Goal: Task Accomplishment & Management: Use online tool/utility

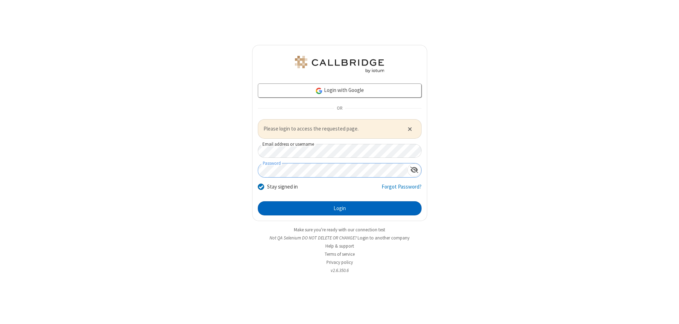
click at [339, 208] on button "Login" at bounding box center [340, 208] width 164 height 14
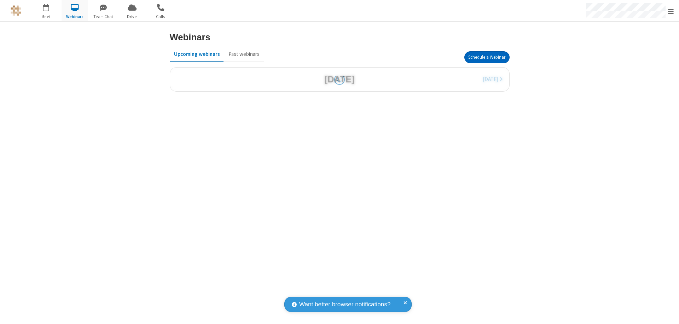
click at [486, 57] on button "Schedule a Webinar" at bounding box center [486, 57] width 45 height 12
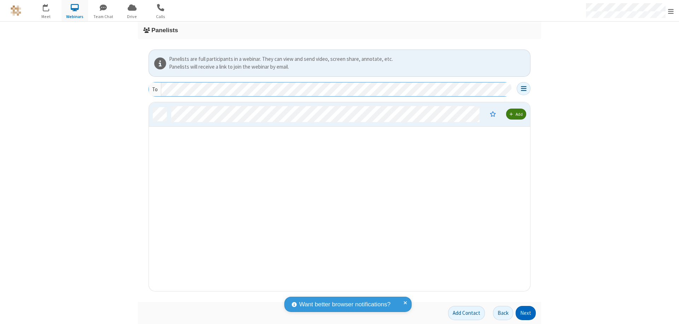
click at [526, 313] on button "Next" at bounding box center [525, 313] width 20 height 14
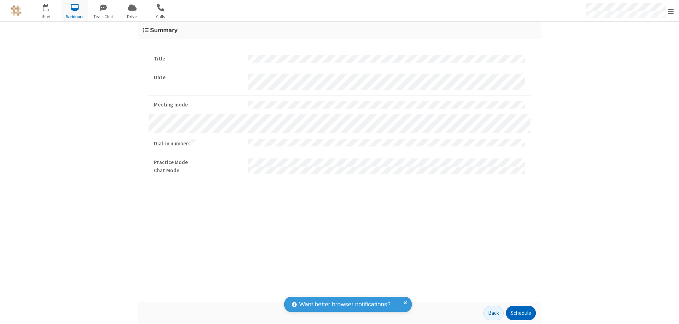
click at [520, 313] on button "Schedule" at bounding box center [521, 313] width 30 height 14
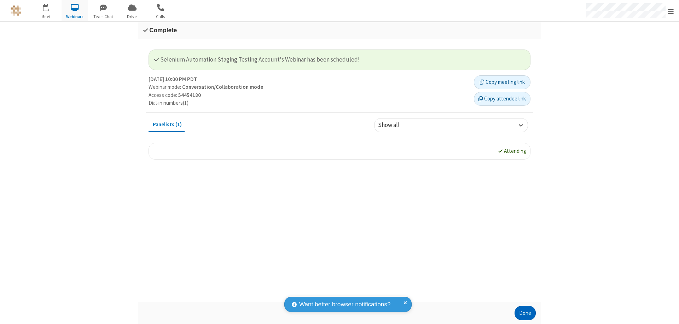
click at [525, 313] on button "Done" at bounding box center [524, 313] width 21 height 14
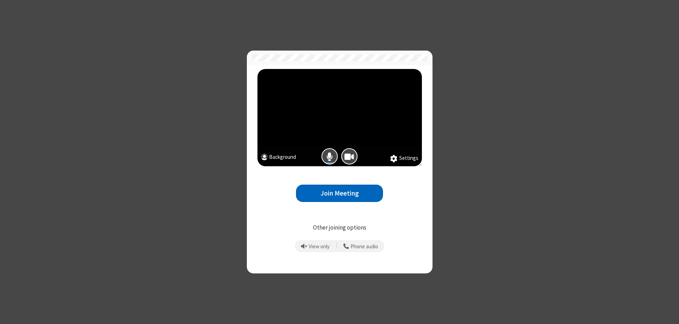
click at [339, 193] on button "Join Meeting" at bounding box center [339, 193] width 87 height 17
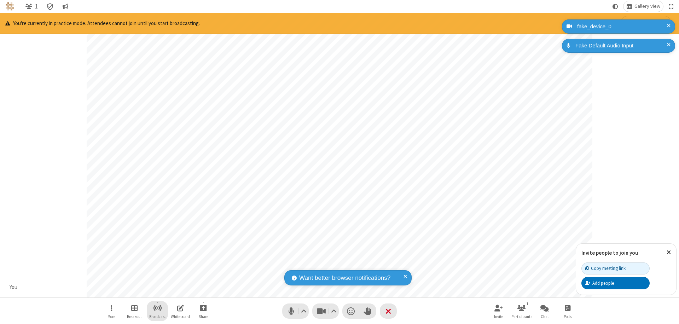
click at [157, 308] on span "Start broadcast" at bounding box center [157, 307] width 9 height 9
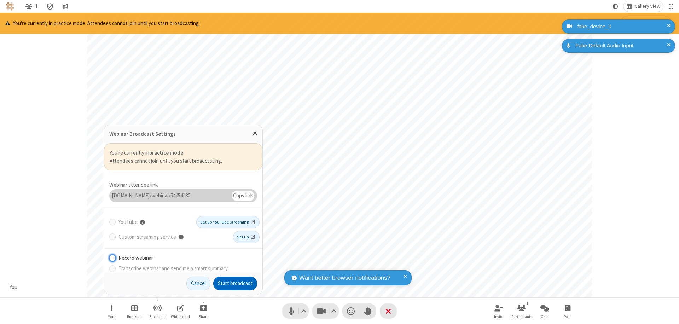
click at [235, 283] on button "Start broadcast" at bounding box center [235, 283] width 44 height 14
